Goal: Book appointment/travel/reservation

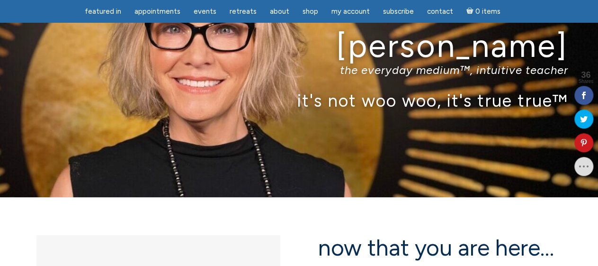
scroll to position [70, 0]
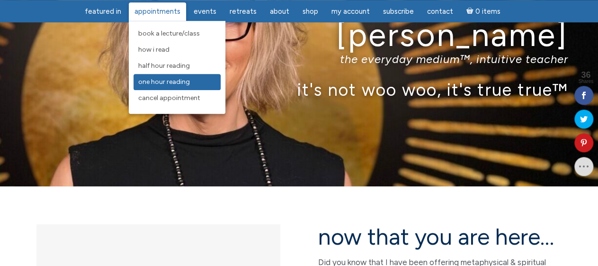
click at [171, 83] on span "One Hour Reading" at bounding box center [164, 82] width 52 height 8
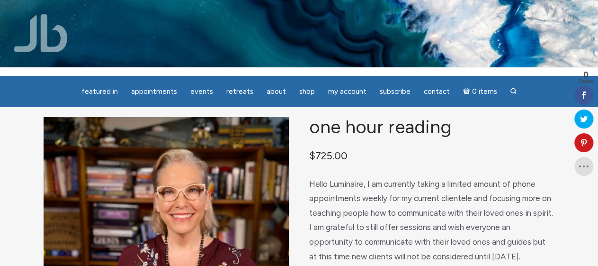
scroll to position [3, 0]
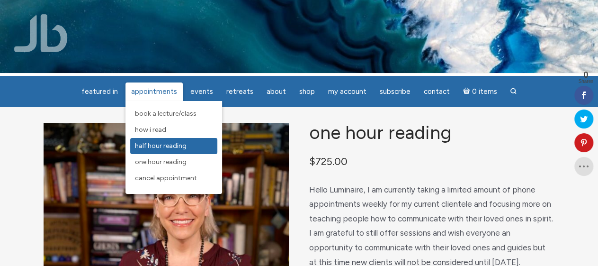
click at [168, 150] on span "Half Hour Reading" at bounding box center [161, 146] width 52 height 8
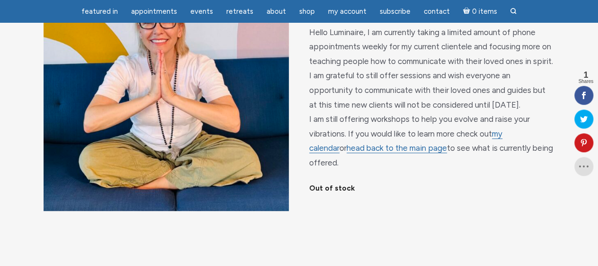
scroll to position [121, 0]
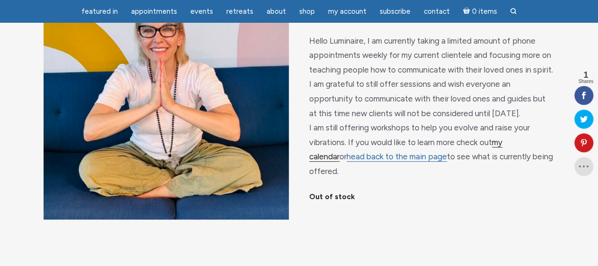
click at [503, 153] on link "my calendar" at bounding box center [405, 149] width 193 height 25
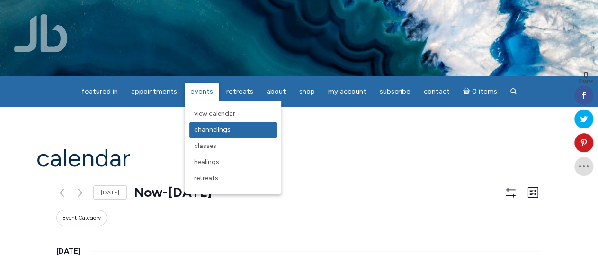
click at [209, 131] on span "Channelings" at bounding box center [212, 130] width 36 height 8
